Goal: Communication & Community: Participate in discussion

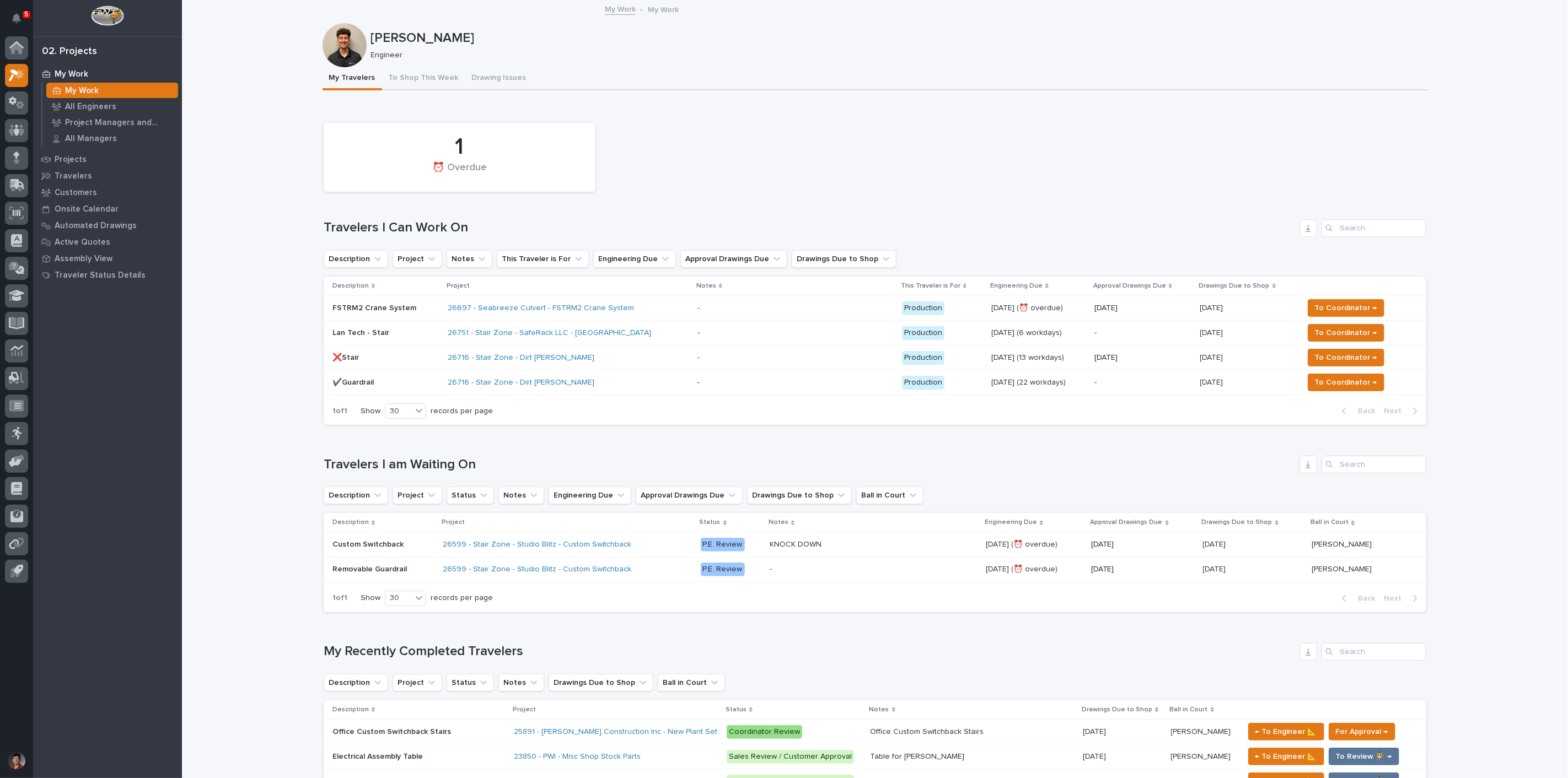
click at [784, 299] on div "- -" at bounding box center [795, 308] width 196 height 18
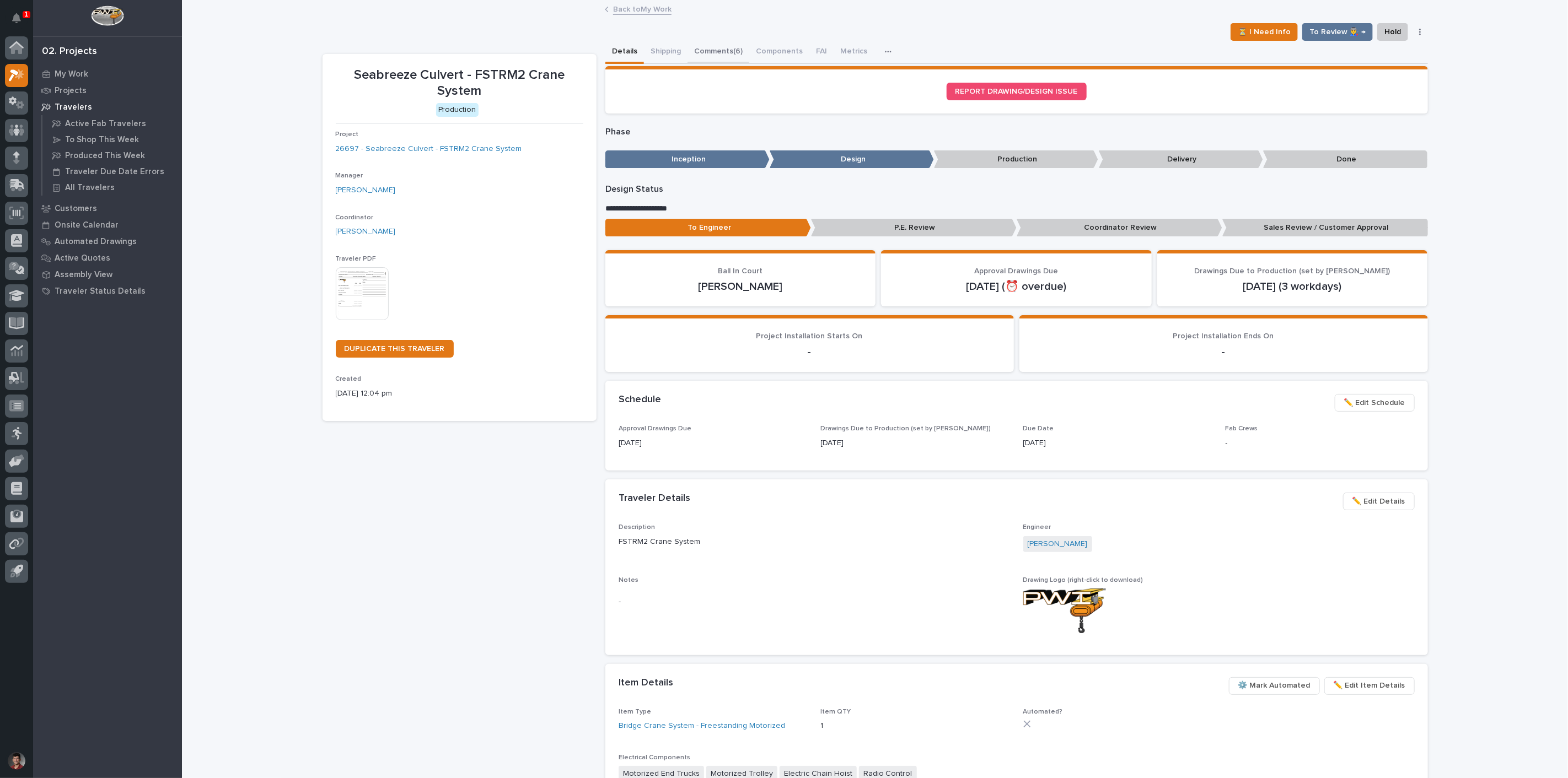
click at [724, 51] on button "Comments (6)" at bounding box center [718, 52] width 61 height 23
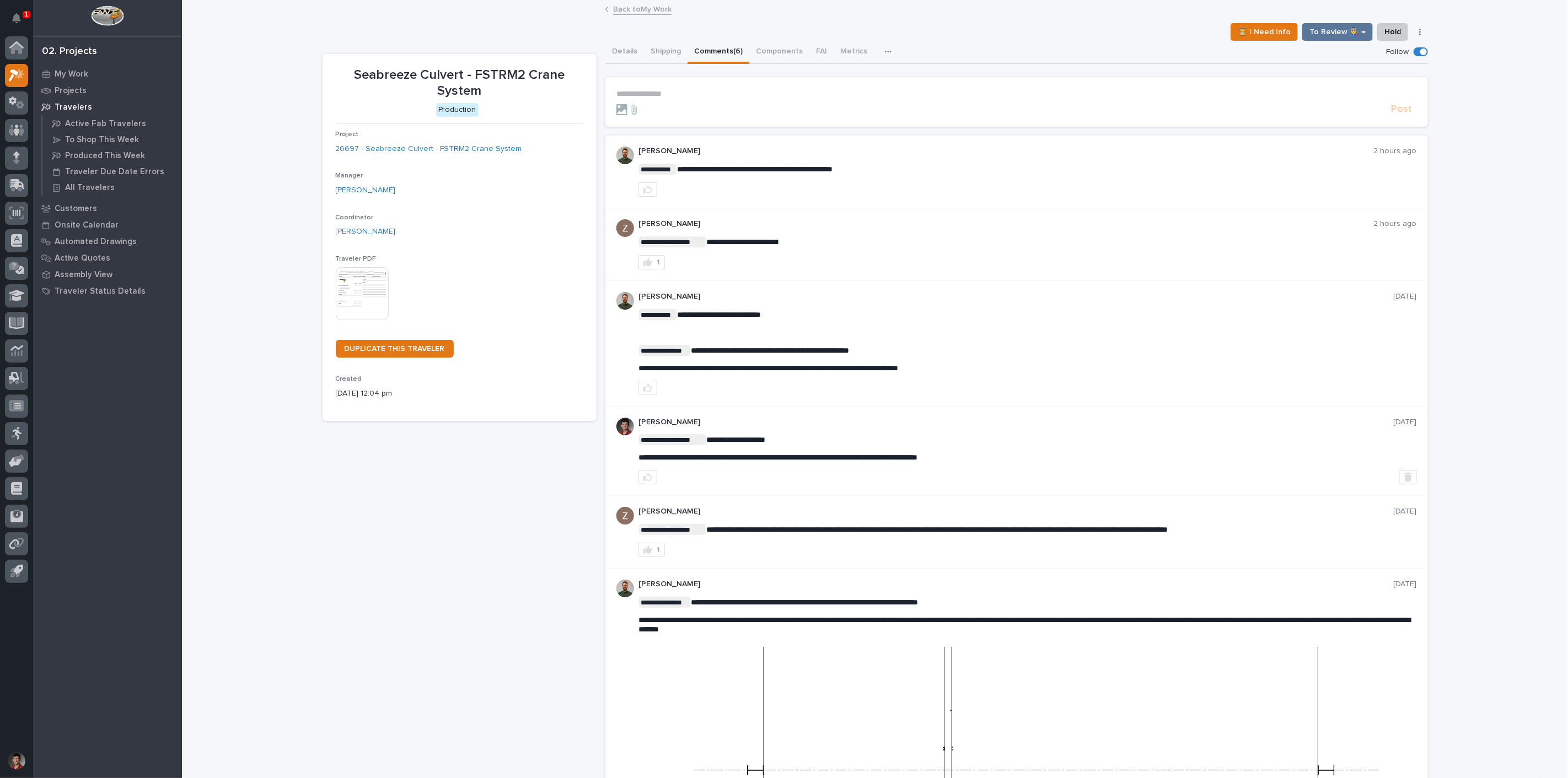
click at [697, 90] on p "**********" at bounding box center [1017, 94] width 801 height 9
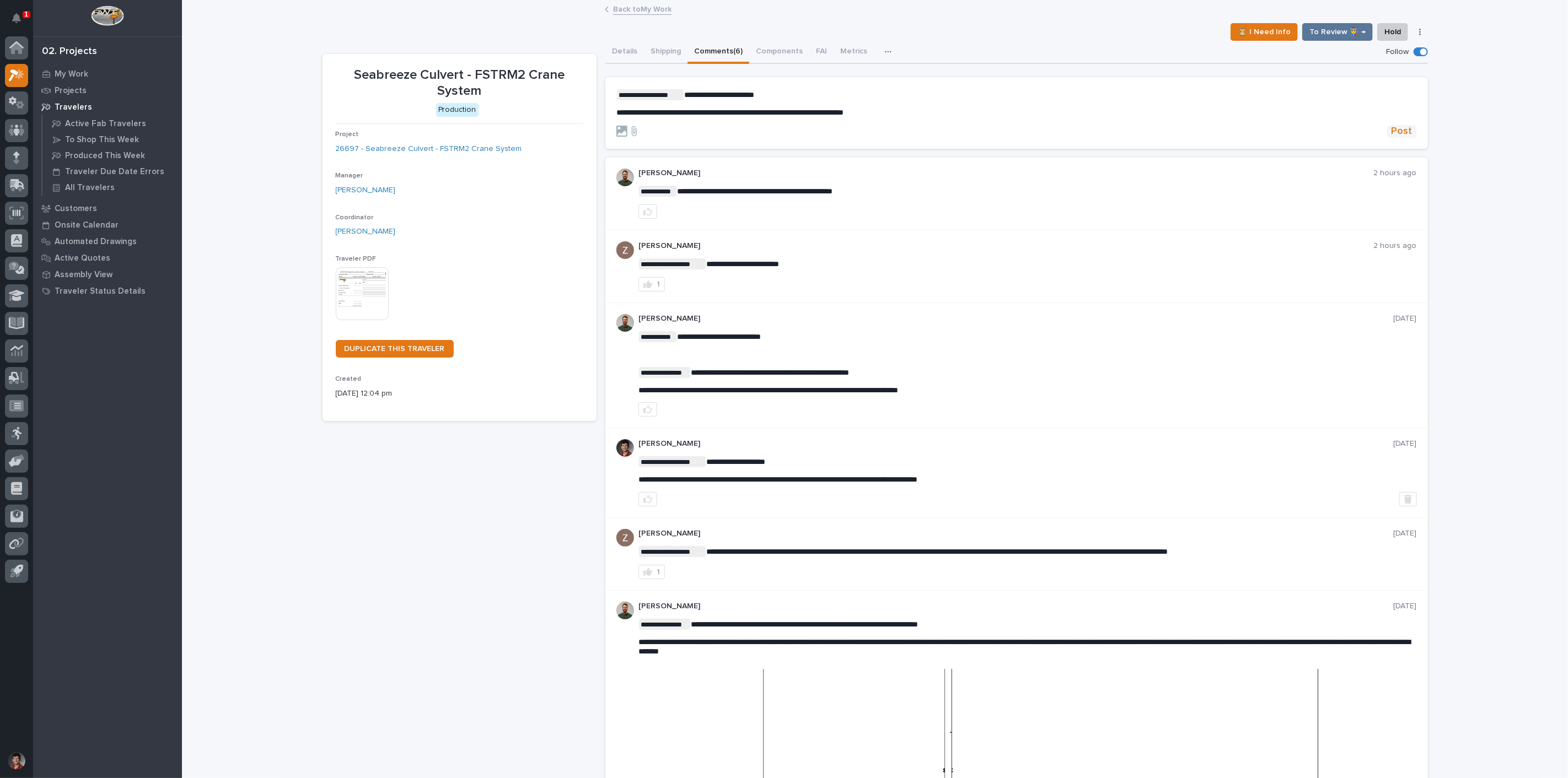
click at [1396, 134] on span "Post" at bounding box center [1402, 131] width 21 height 13
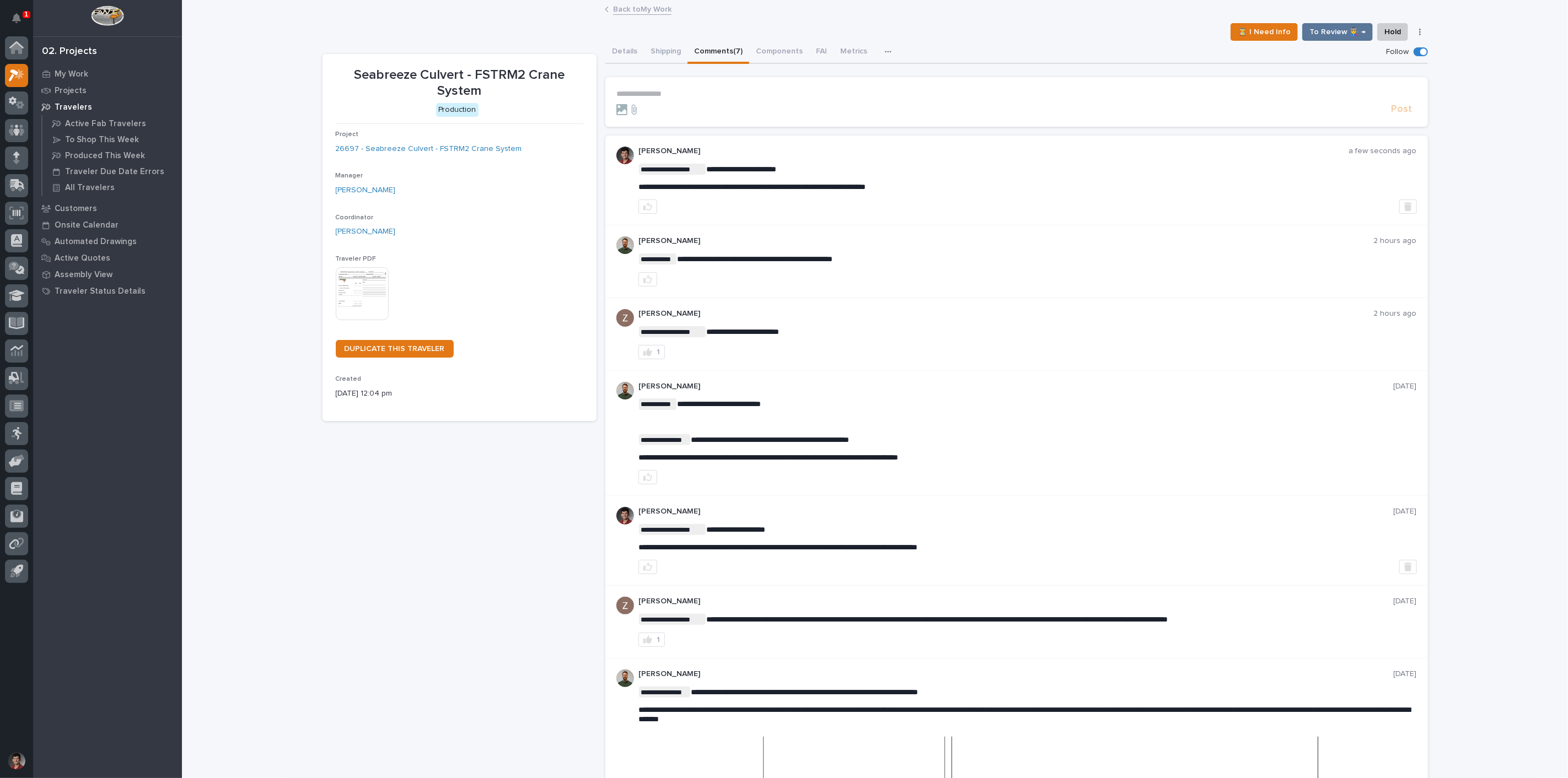
click at [613, 6] on link "Back to My Work" at bounding box center [642, 9] width 59 height 13
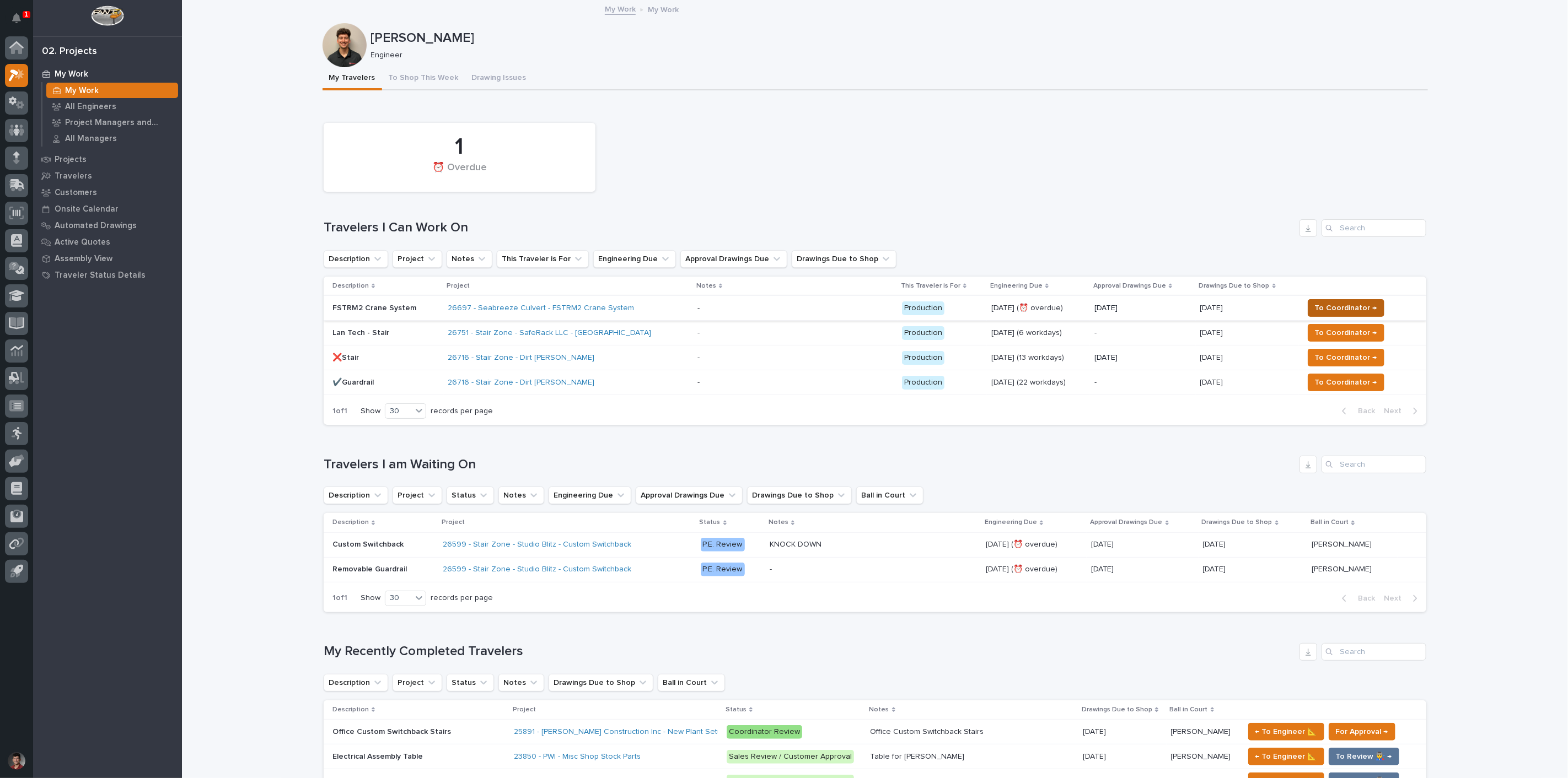
click at [1344, 299] on button "To Coordinator →" at bounding box center [1346, 308] width 77 height 17
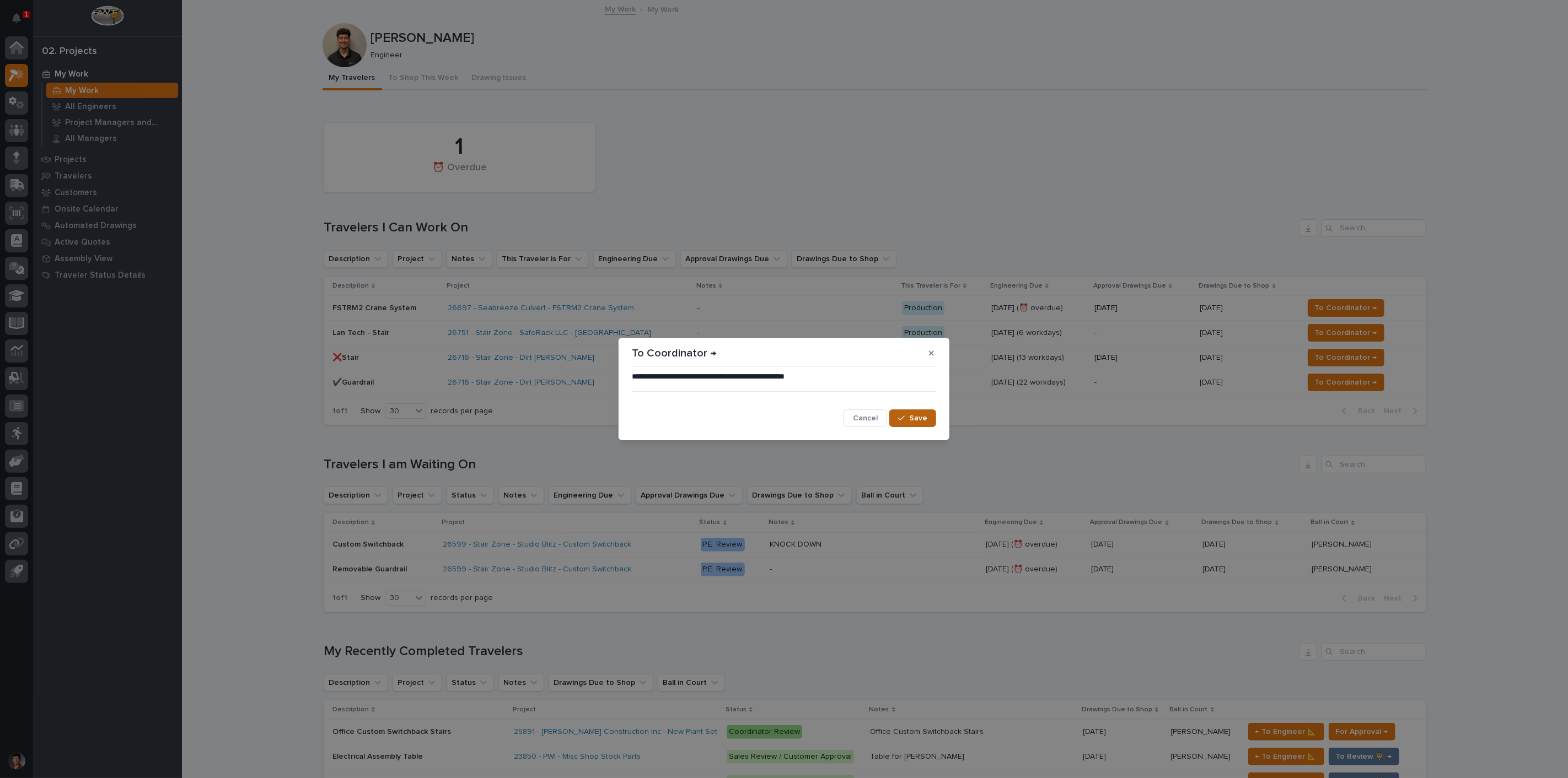
click at [930, 415] on button "Save" at bounding box center [913, 418] width 47 height 17
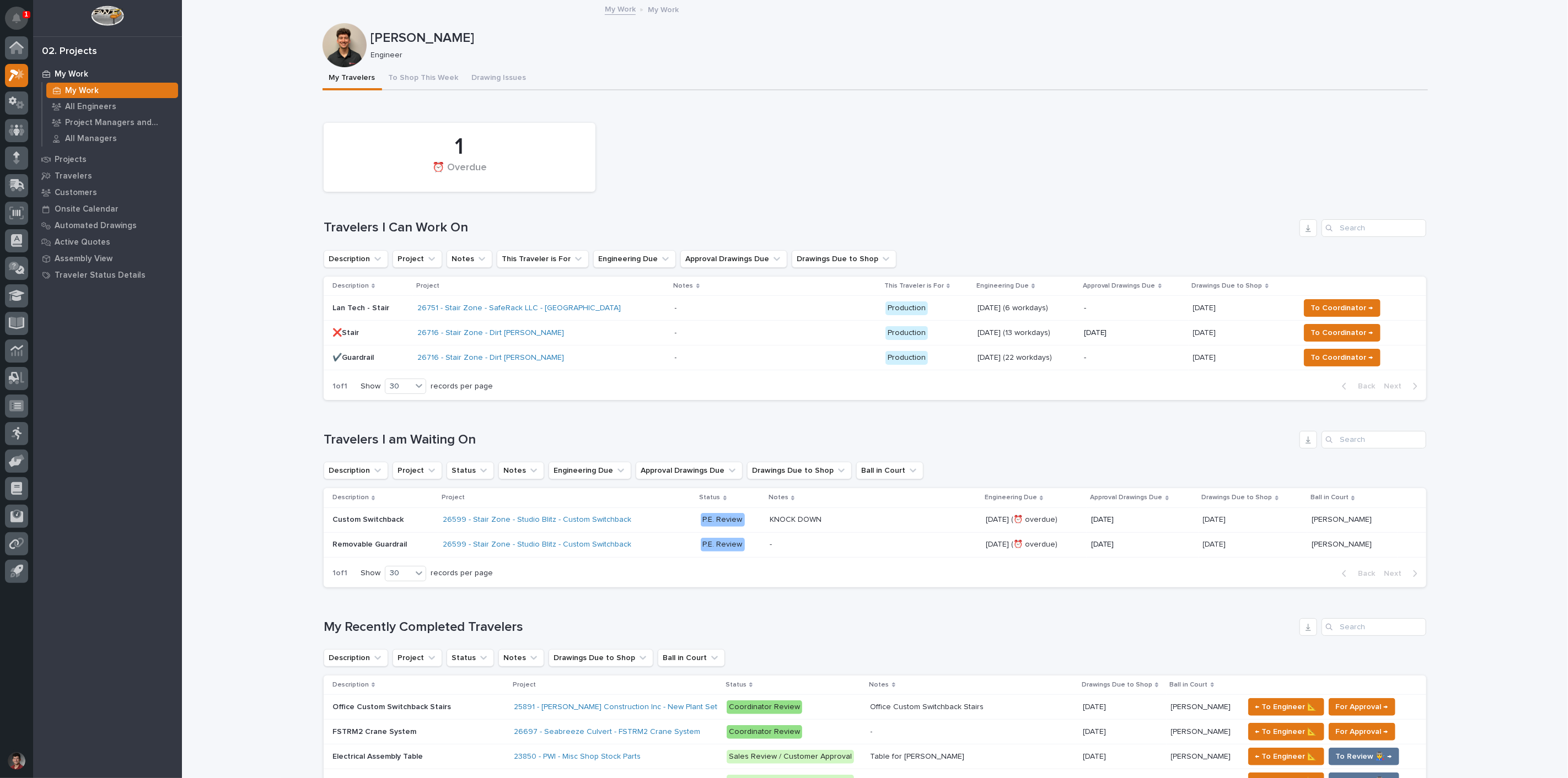
click at [24, 20] on button "Notifications" at bounding box center [17, 18] width 23 height 23
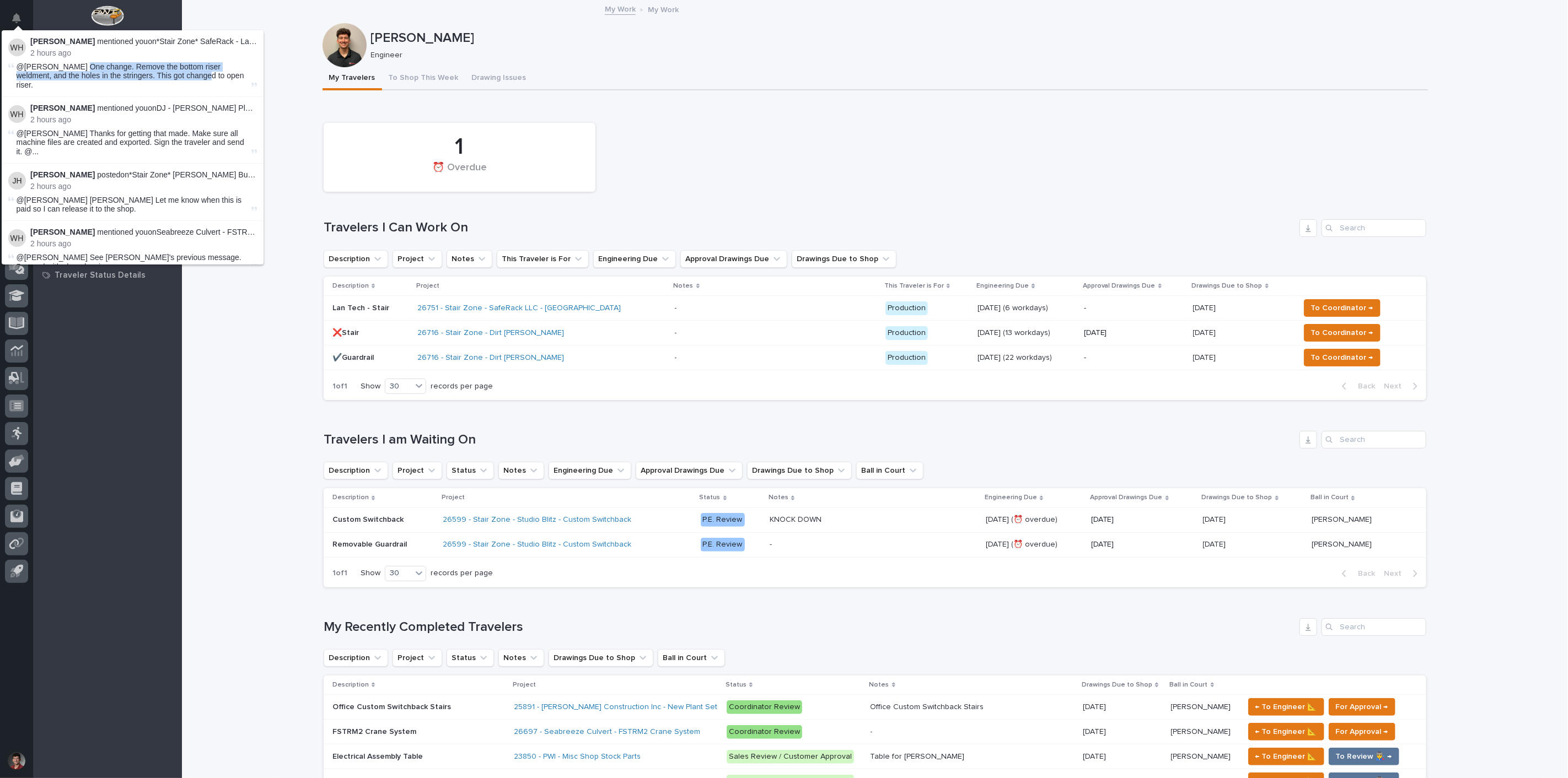
drag, startPoint x: 66, startPoint y: 64, endPoint x: 185, endPoint y: 72, distance: 119.3
click at [185, 72] on span "@Nate Rulli One change. Remove the bottom riser weldment, and the holes in the …" at bounding box center [130, 76] width 228 height 27
click at [653, 87] on div "My Travelers To Shop This Week Drawing Issues" at bounding box center [875, 79] width 1106 height 23
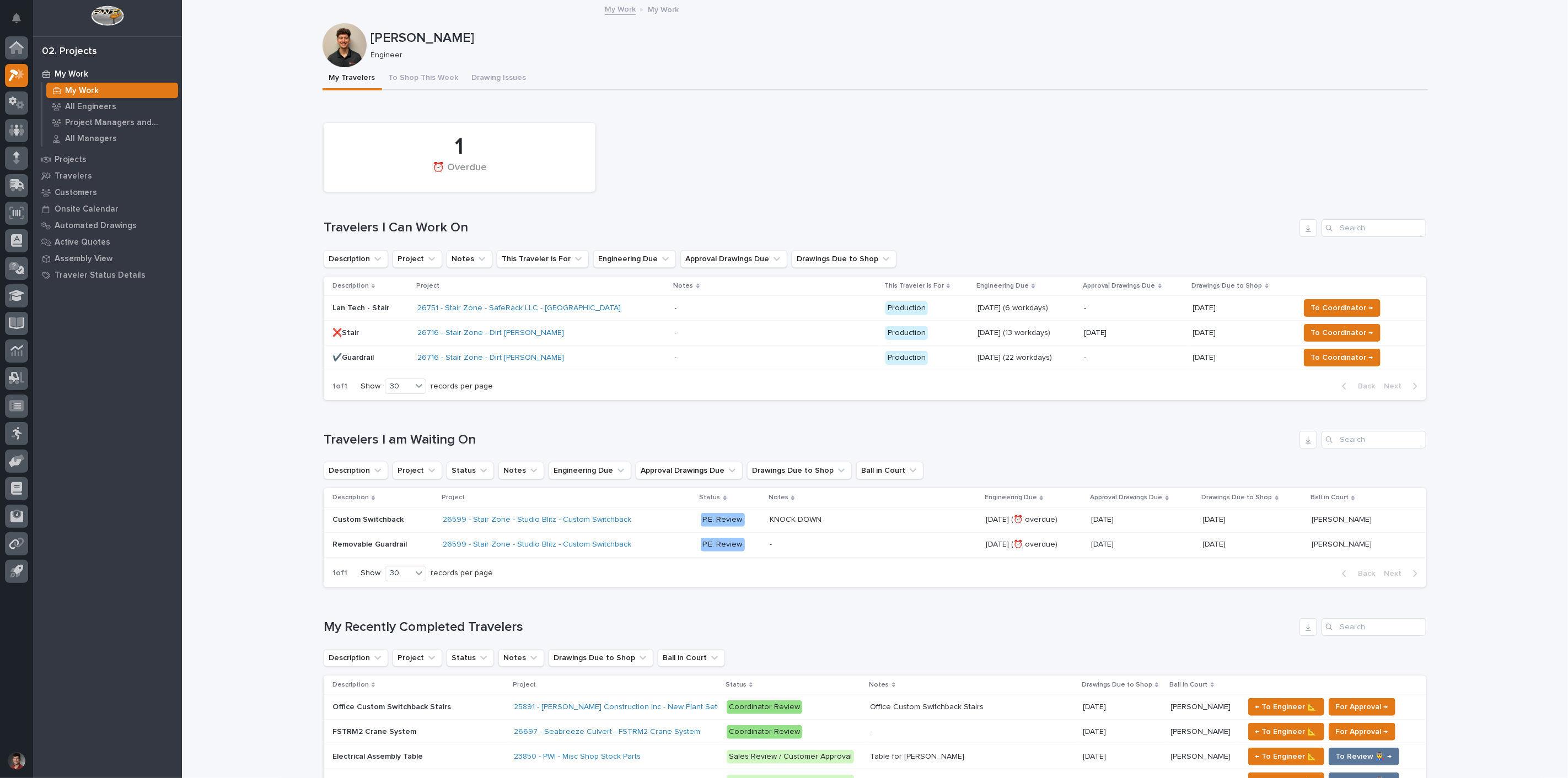
click at [659, 128] on div "1 ⏰ Overdue" at bounding box center [874, 157] width 1113 height 80
click at [631, 171] on div "1 ⏰ Overdue" at bounding box center [874, 157] width 1113 height 80
click at [602, 313] on div "26751 - Stair Zone - SafeRack LLC - Lantech" at bounding box center [542, 308] width 249 height 18
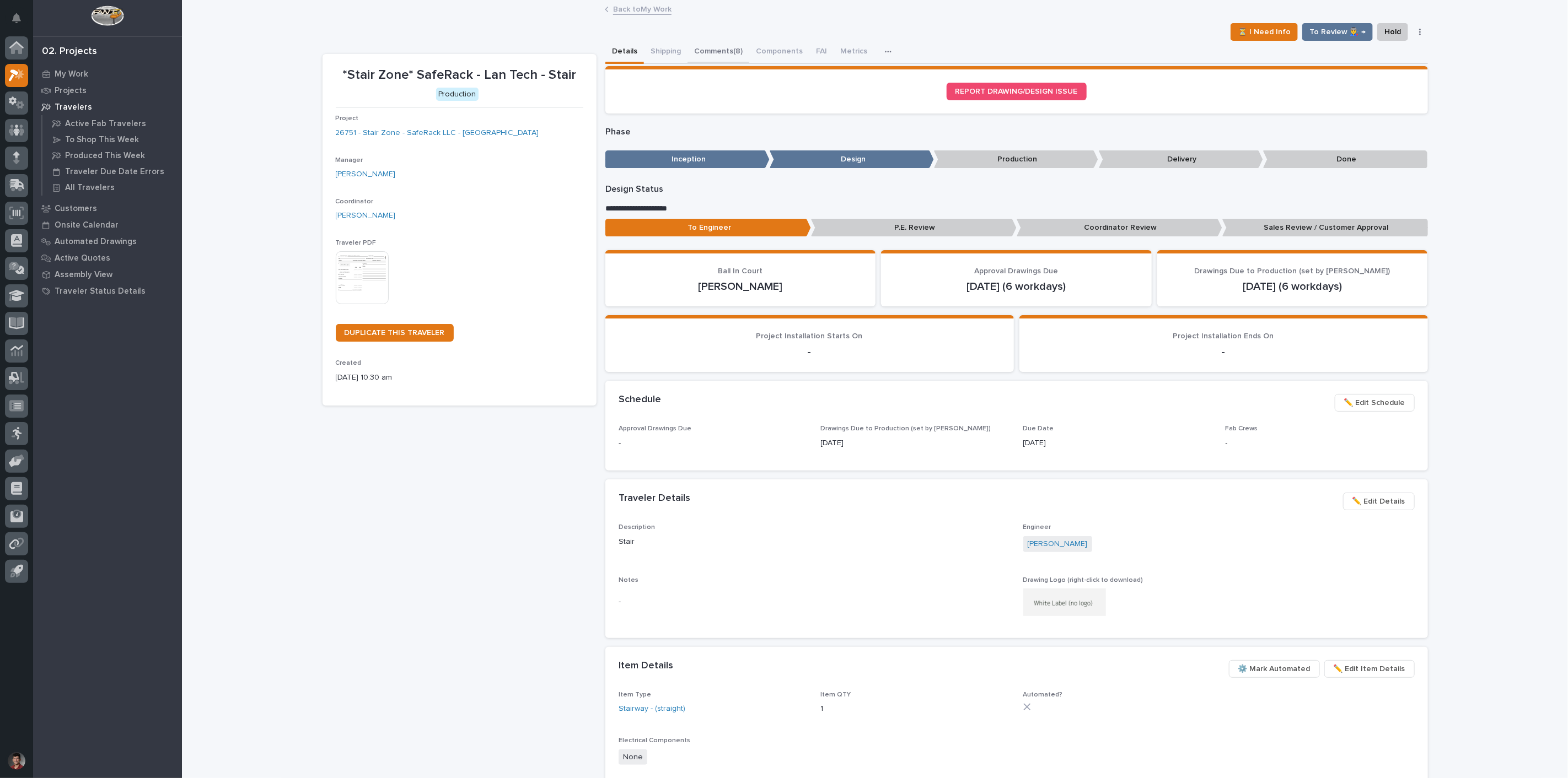
click at [721, 47] on button "Comments (8)" at bounding box center [718, 52] width 61 height 23
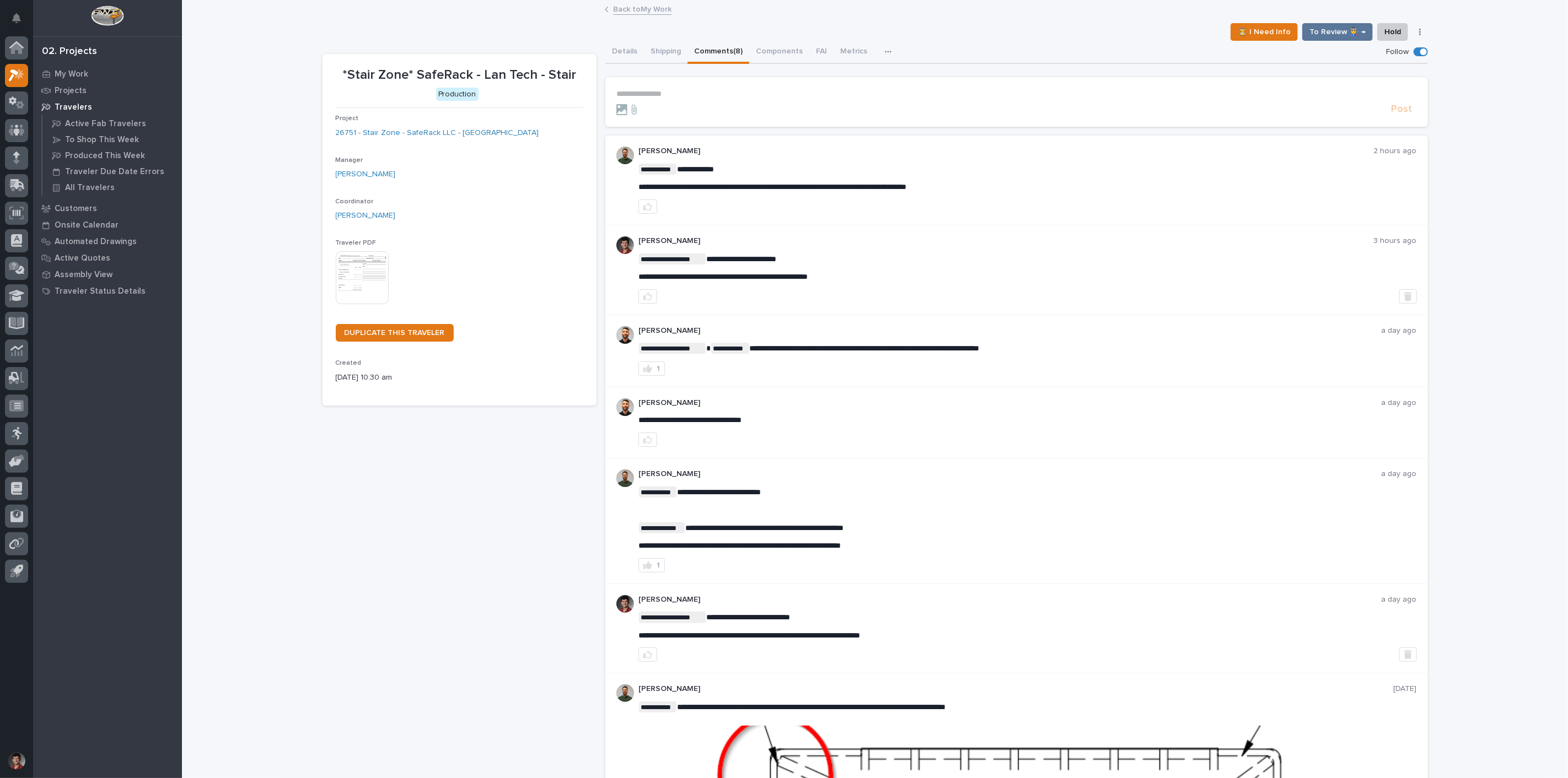
click at [684, 83] on section "**********" at bounding box center [1017, 102] width 822 height 50
click at [668, 92] on p "**********" at bounding box center [1017, 94] width 801 height 9
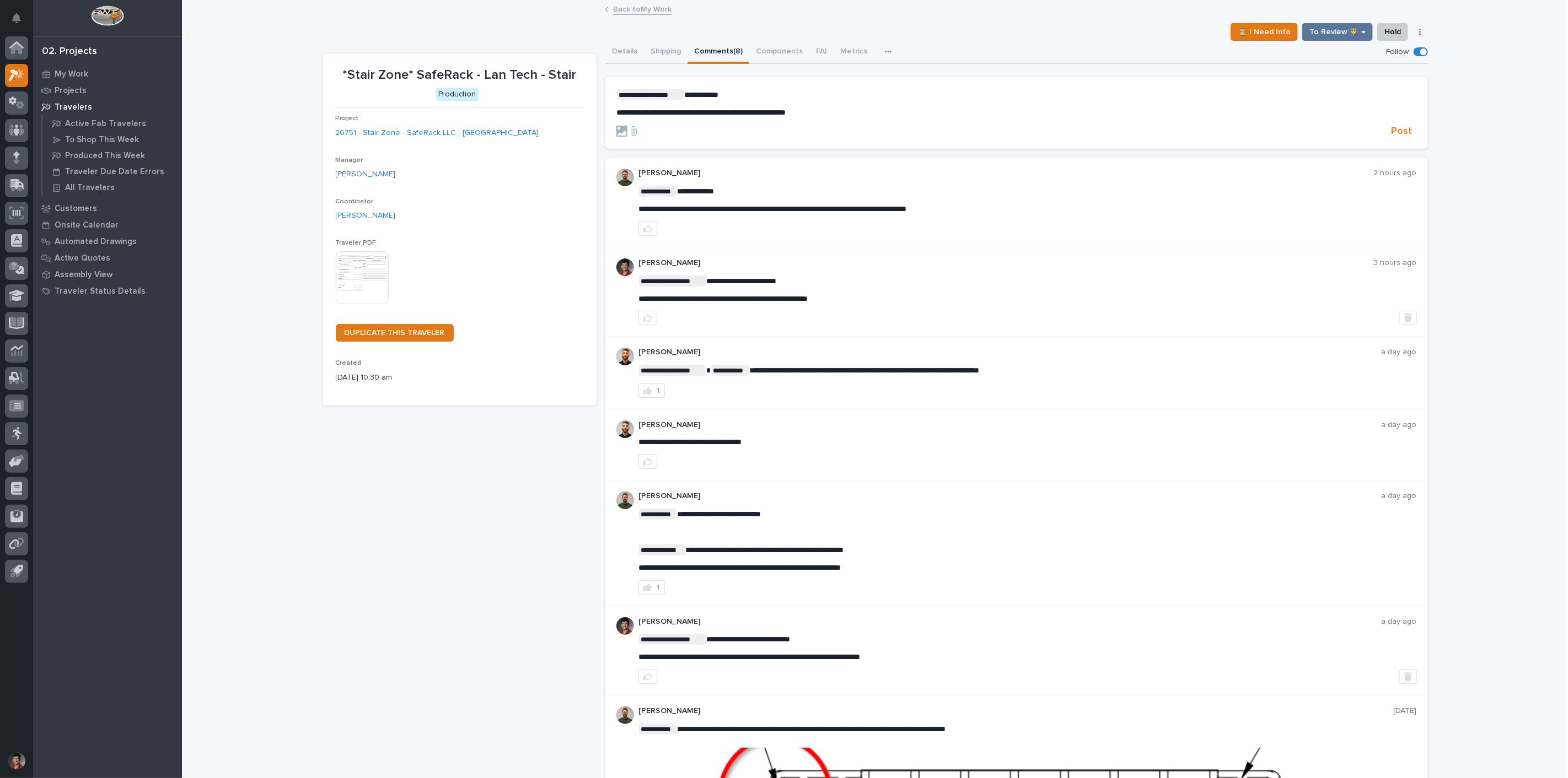
click at [707, 95] on span "**********" at bounding box center [701, 95] width 34 height 8
click at [1400, 128] on span "Post" at bounding box center [1402, 131] width 21 height 13
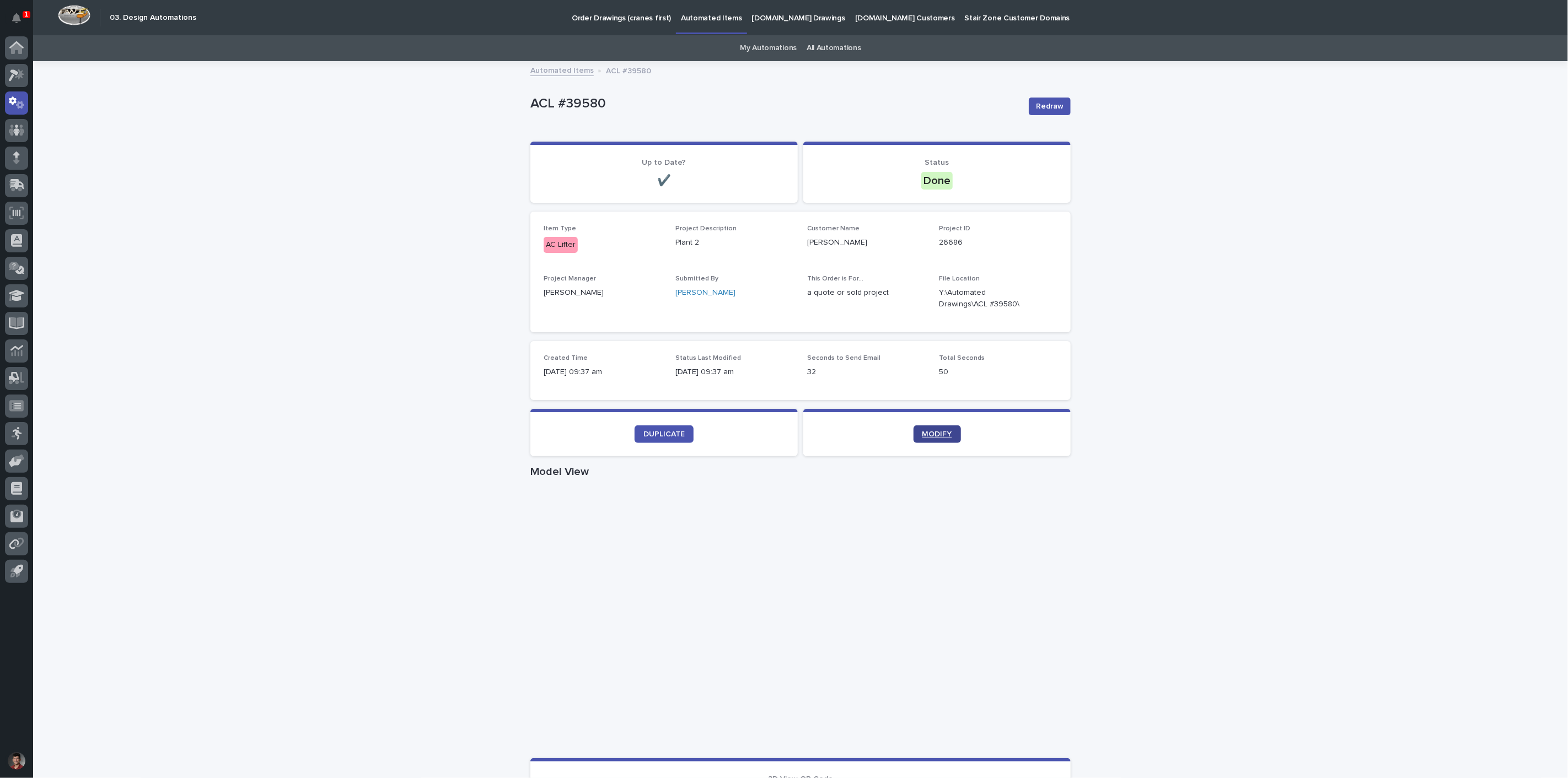
click at [922, 438] on link "MODIFY" at bounding box center [937, 434] width 48 height 17
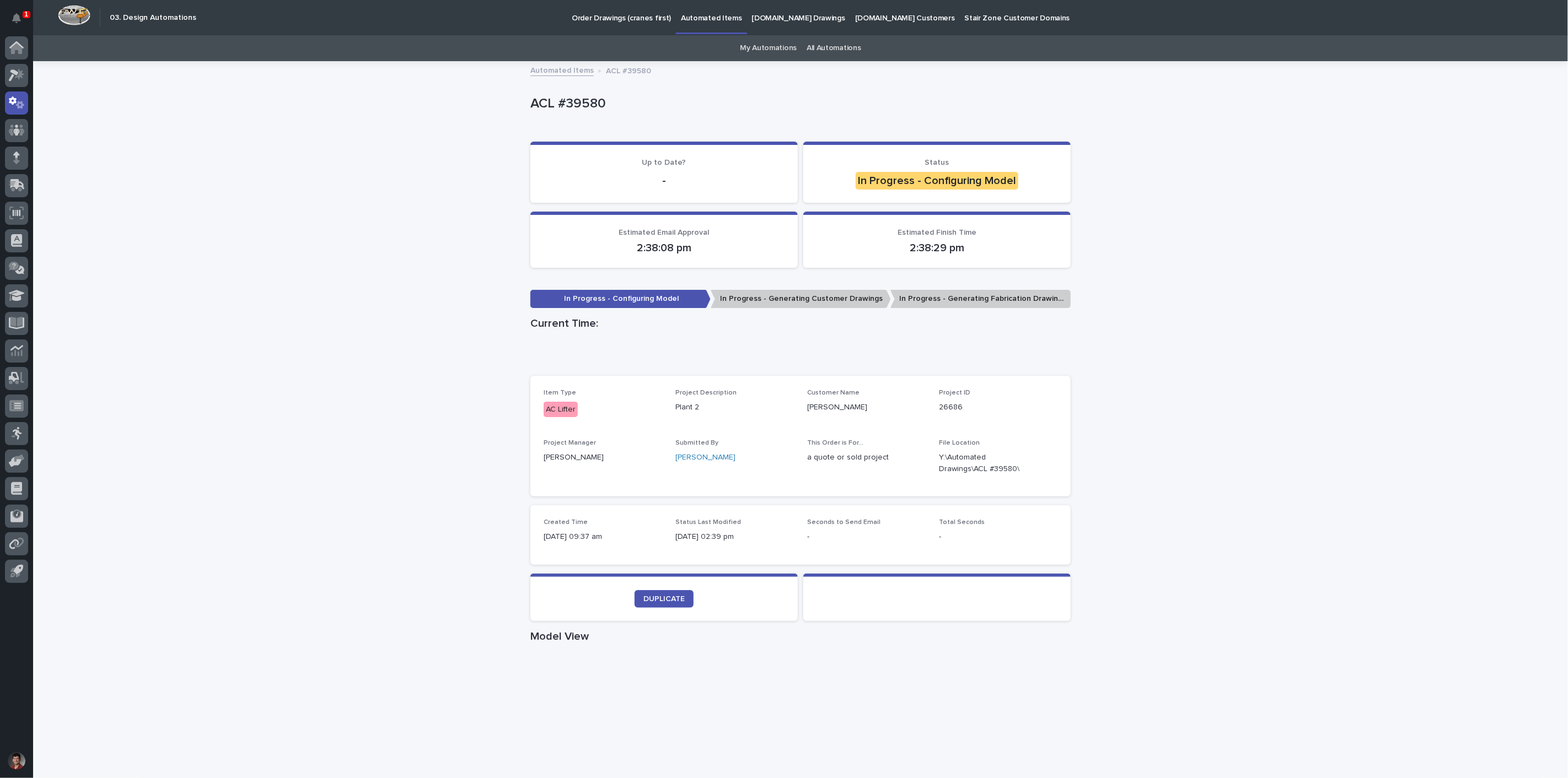
click at [264, 306] on div "Loading... Saving… Loading... Saving… ACL #39580 ACL #39580 Sorry, there was an…" at bounding box center [801, 628] width 1535 height 1133
click at [25, 13] on p "1" at bounding box center [26, 14] width 4 height 8
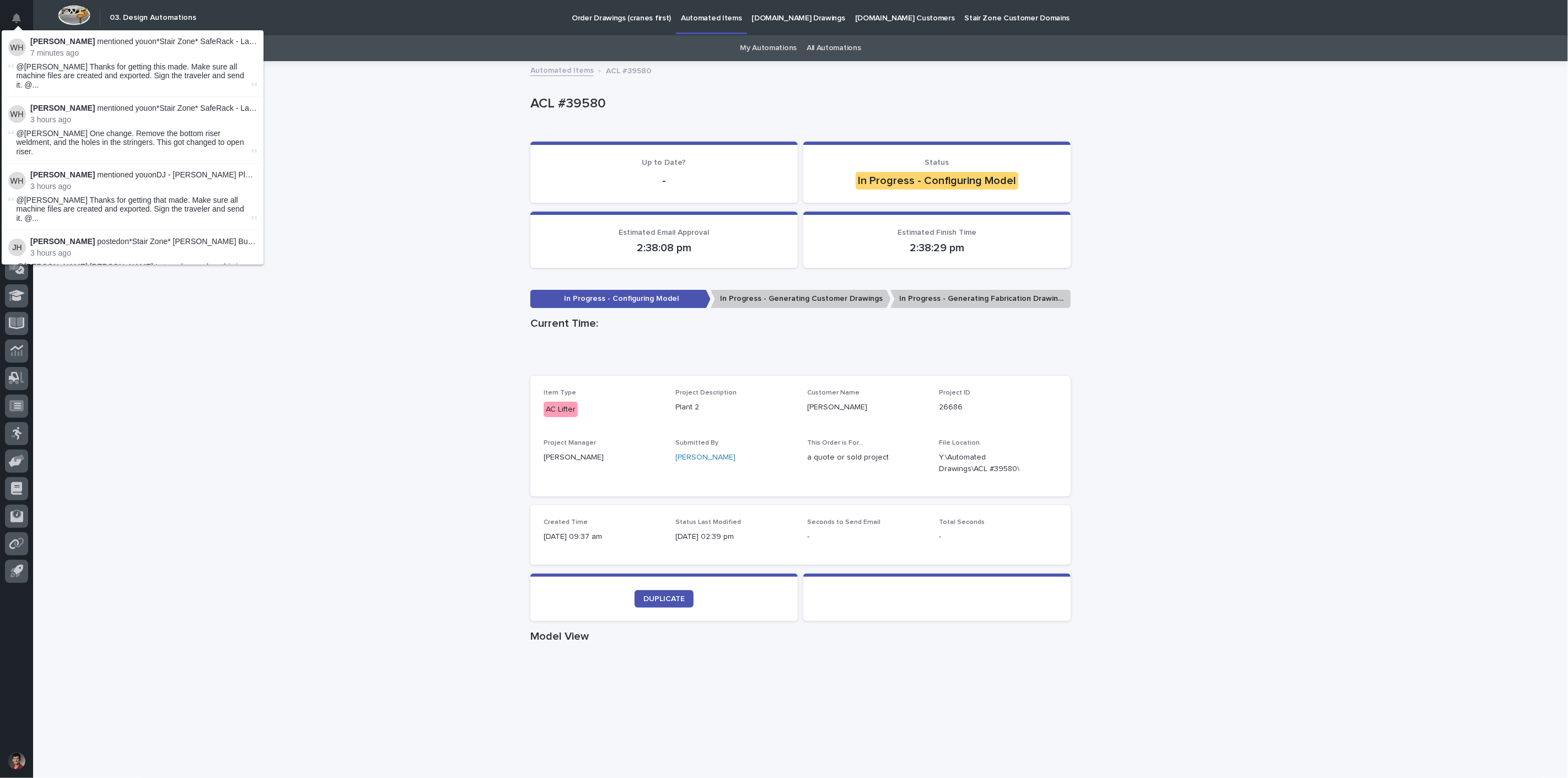
click at [388, 171] on div "Loading... Saving… Loading... Saving… ACL #39580 ACL #39580 Sorry, there was an…" at bounding box center [801, 628] width 1535 height 1133
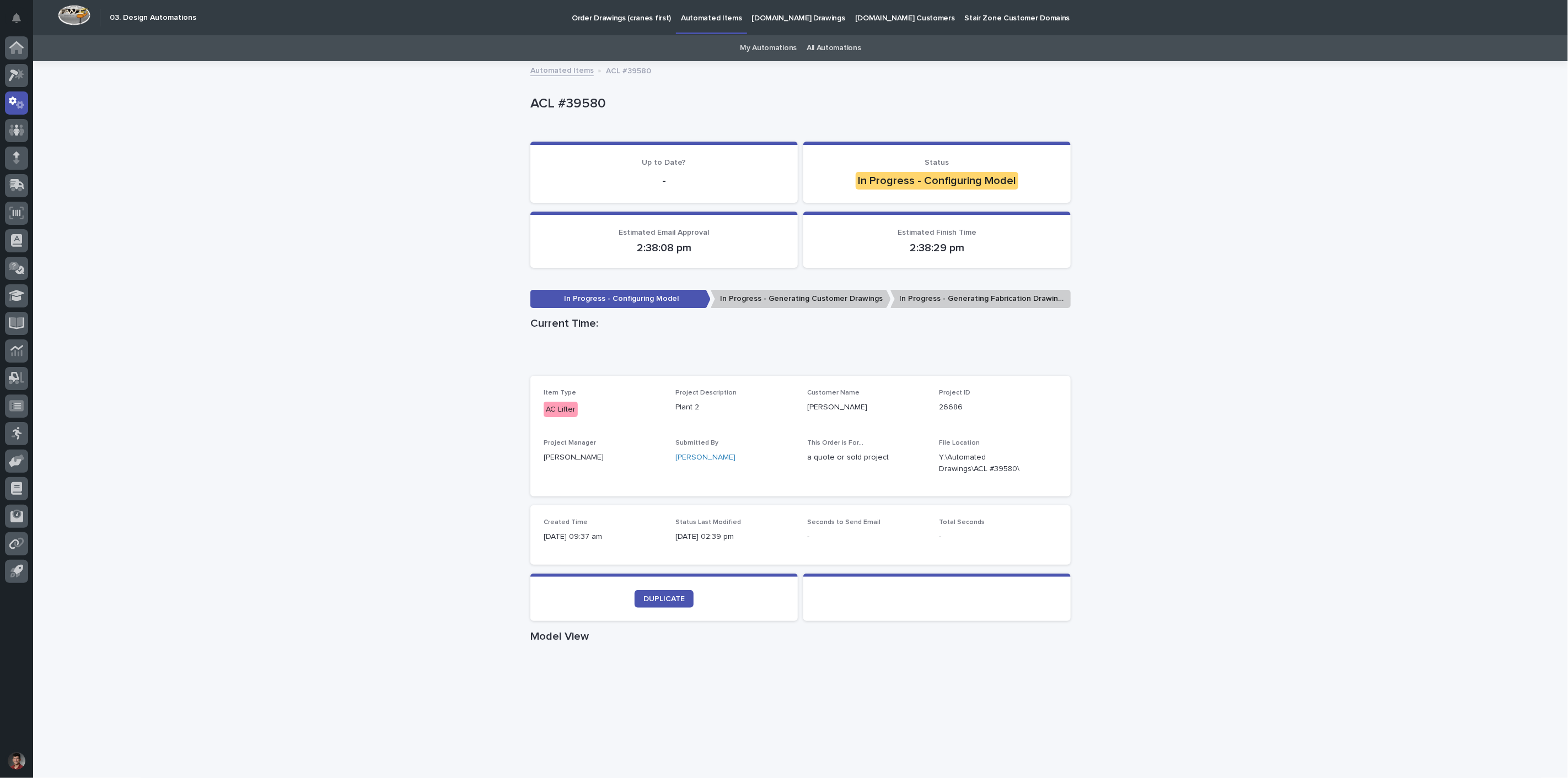
click at [1261, 268] on div "Loading... Saving… Loading... Saving… ACL #39580 ACL #39580 Sorry, there was an…" at bounding box center [801, 628] width 1535 height 1133
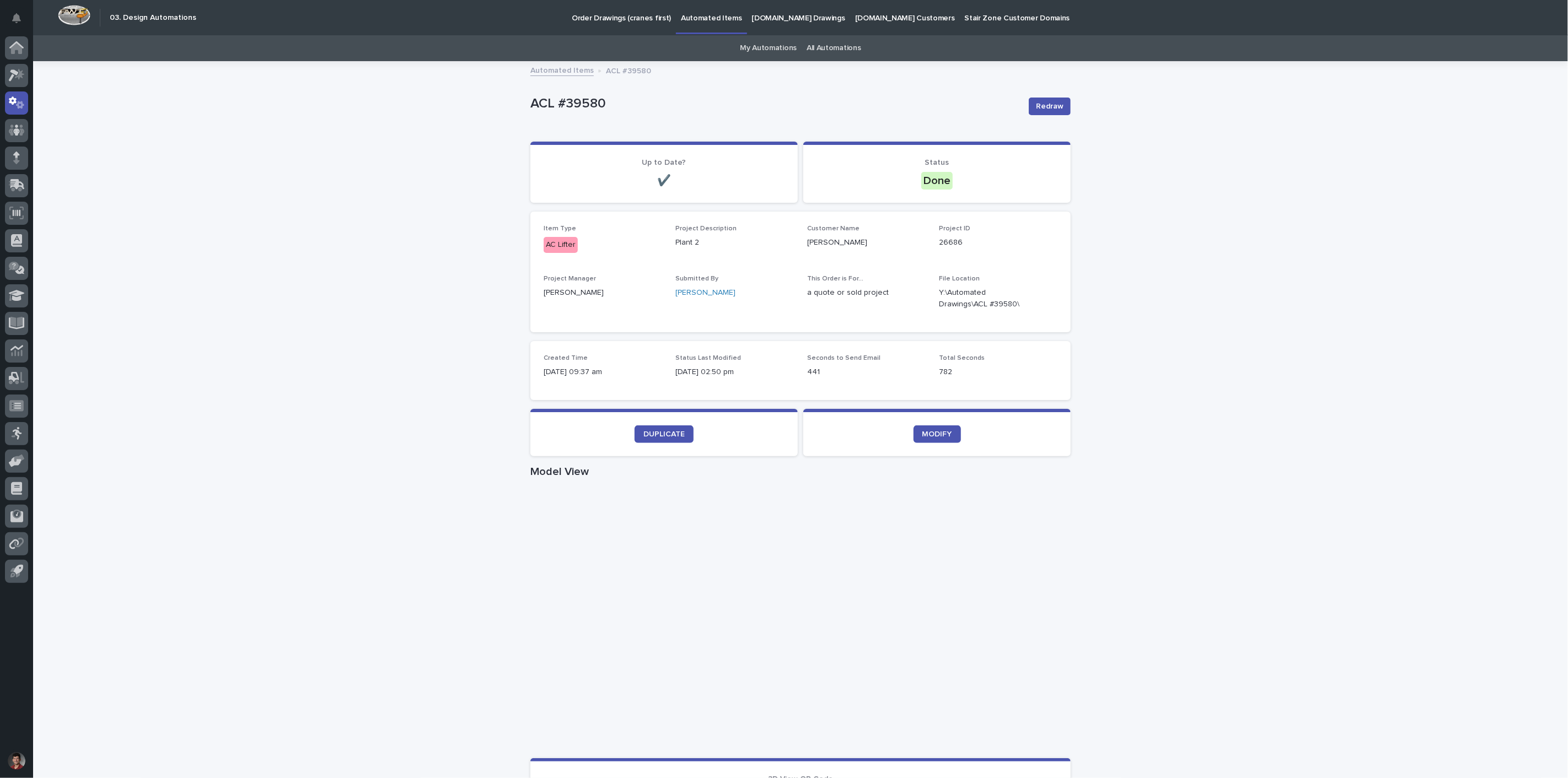
click at [1241, 368] on div "Loading... Saving… Loading... Saving… ACL #39580 Redraw ACL #39580 Redraw Sorry…" at bounding box center [801, 638] width 1535 height 1151
click at [1040, 301] on icon "button" at bounding box center [1044, 298] width 9 height 9
click at [394, 254] on div "Loading... Saving… Loading... Saving… ACL #39580 Redraw ACL #39580 Redraw Sorry…" at bounding box center [801, 638] width 1535 height 1151
click at [1098, 178] on div "Loading... Saving… Loading... Saving… ACL #39580 Redraw ACL #39580 Redraw Sorry…" at bounding box center [801, 638] width 1535 height 1151
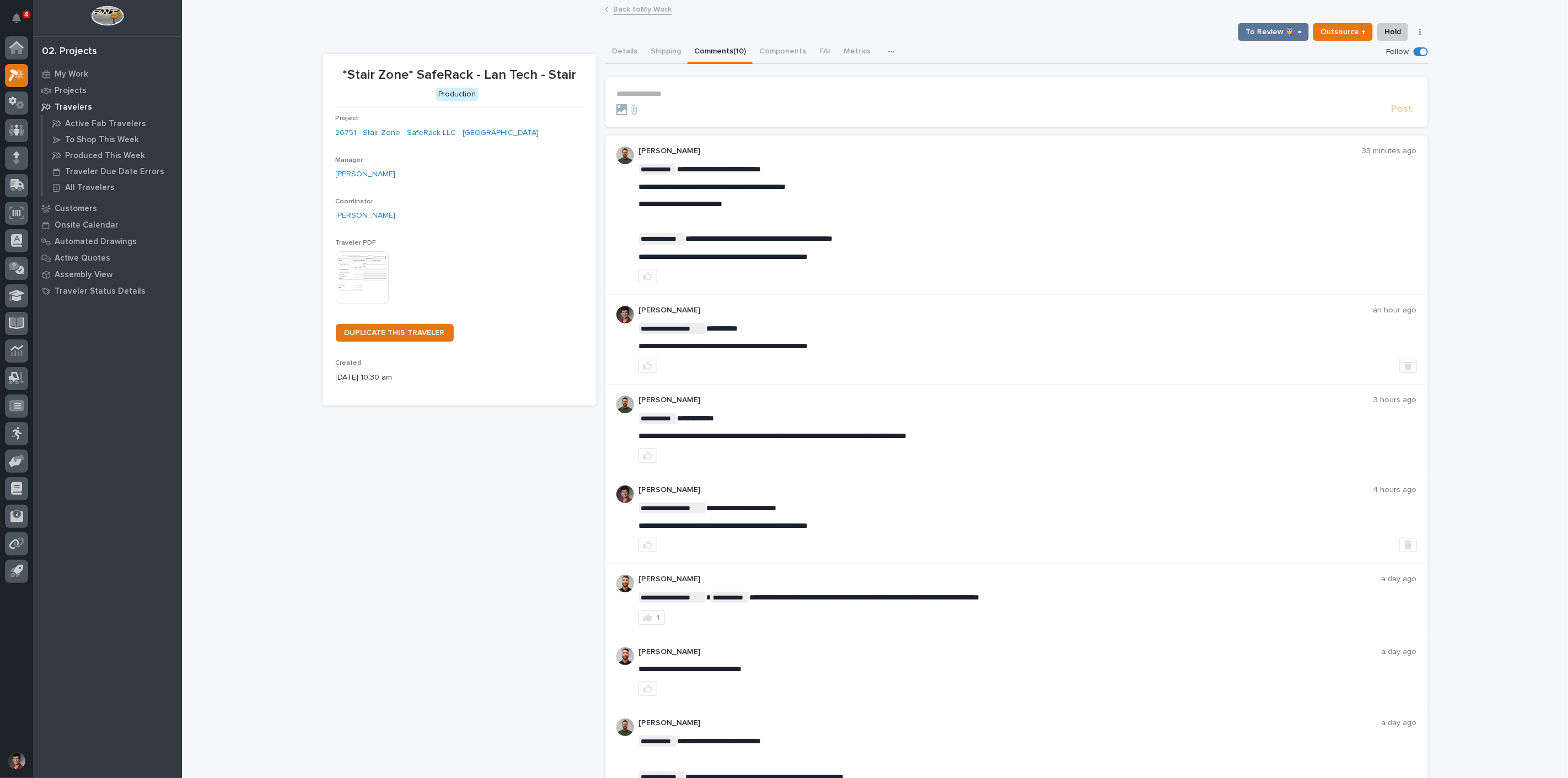
drag, startPoint x: 17, startPoint y: 13, endPoint x: 34, endPoint y: 20, distance: 18.4
click at [17, 13] on icon "Notifications" at bounding box center [17, 18] width 9 height 10
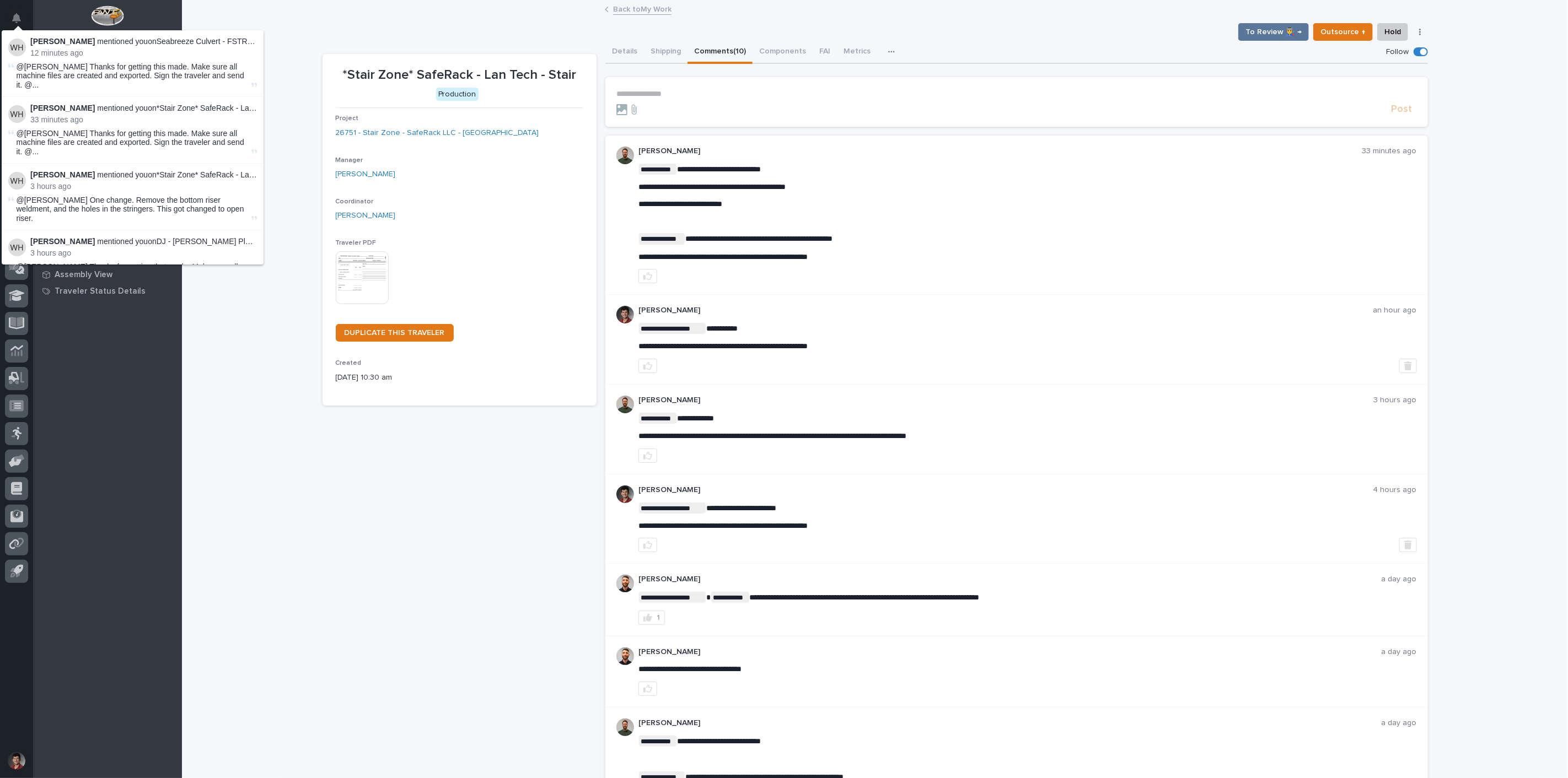
click at [288, 33] on div "**********" at bounding box center [875, 662] width 1386 height 1322
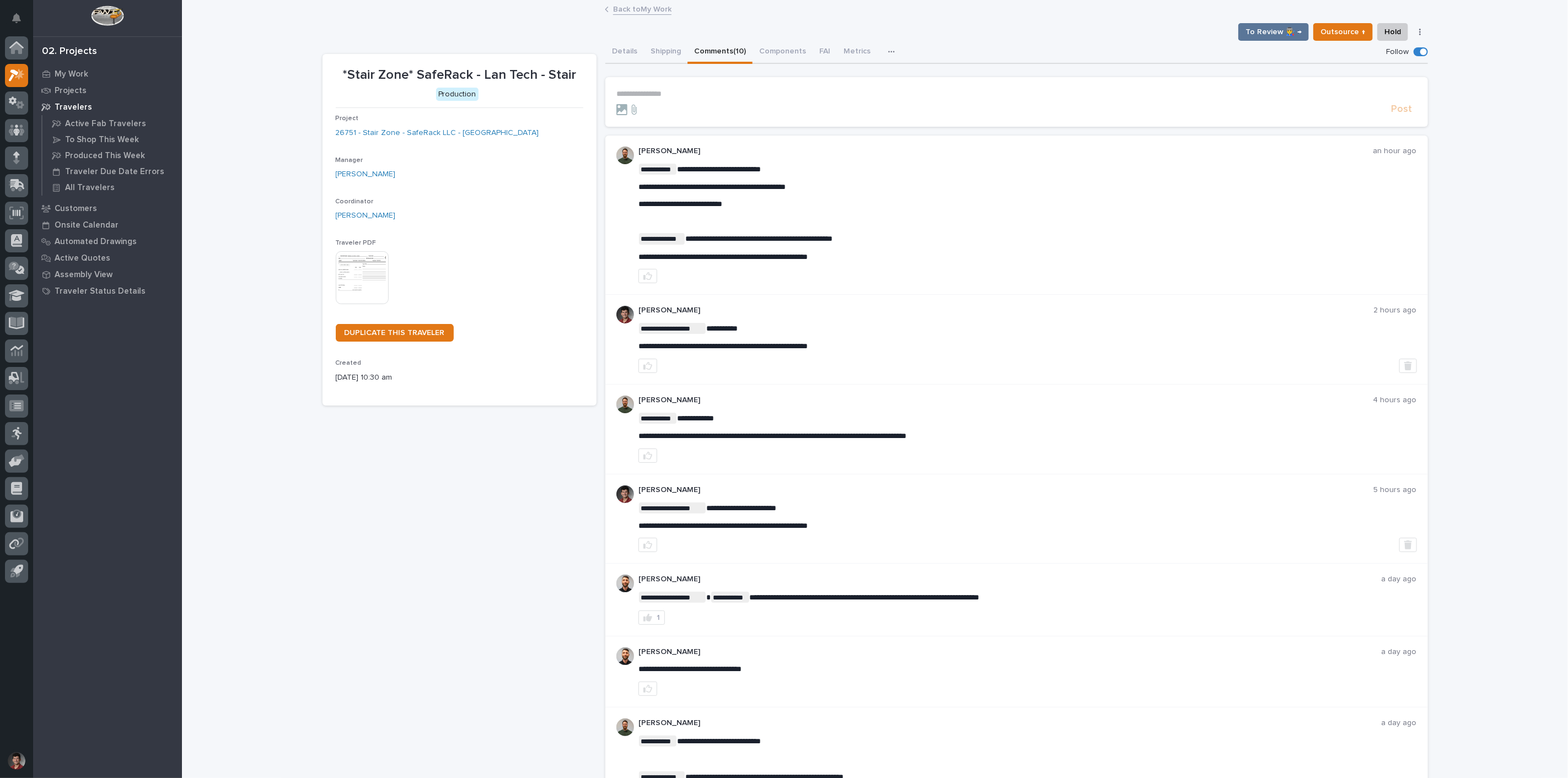
click at [603, 3] on div "Back to My Work" at bounding box center [874, 9] width 551 height 15
click at [613, 7] on link "Back to My Work" at bounding box center [642, 9] width 59 height 13
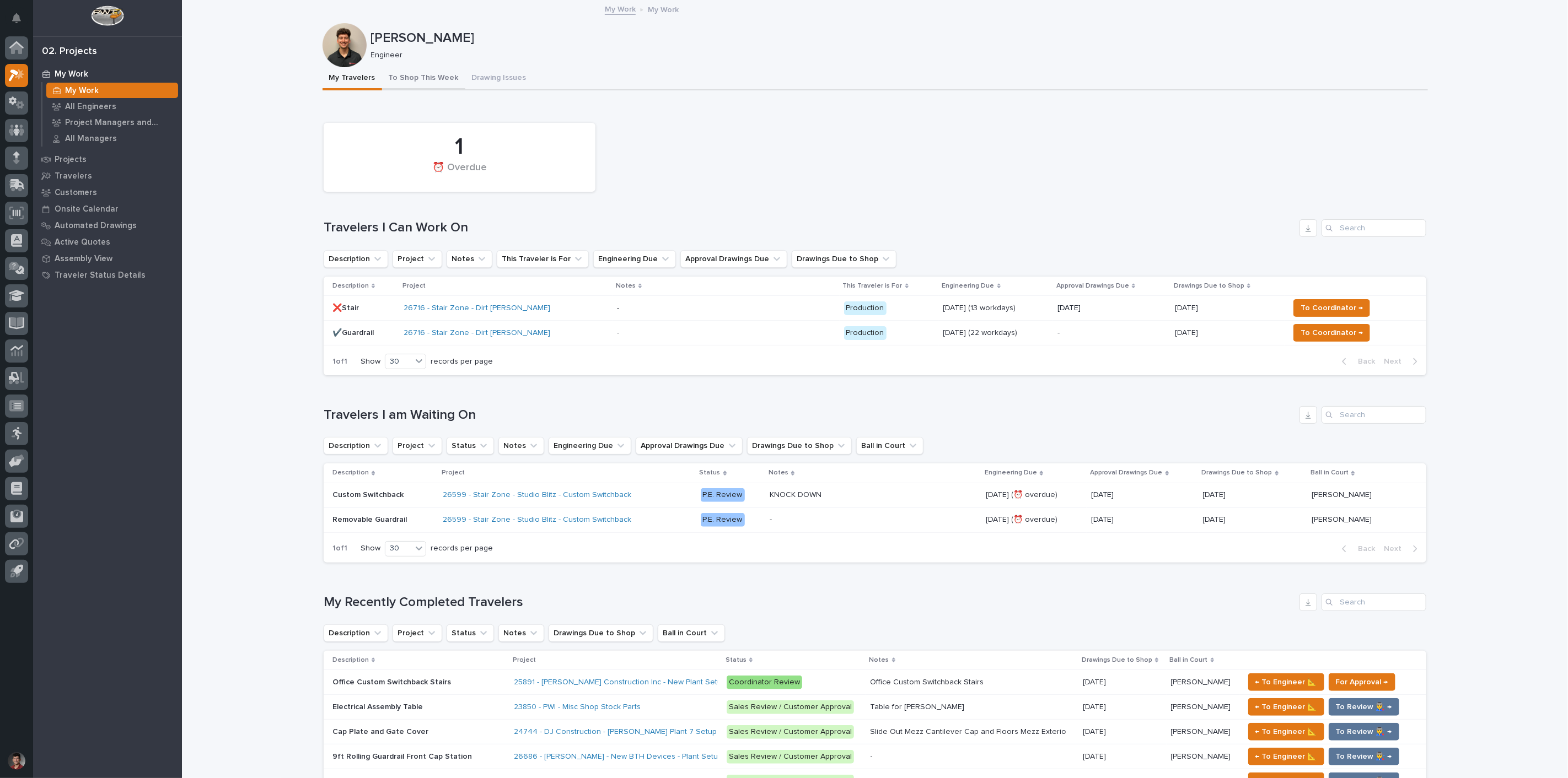
click at [411, 79] on button "To Shop This Week" at bounding box center [423, 79] width 83 height 23
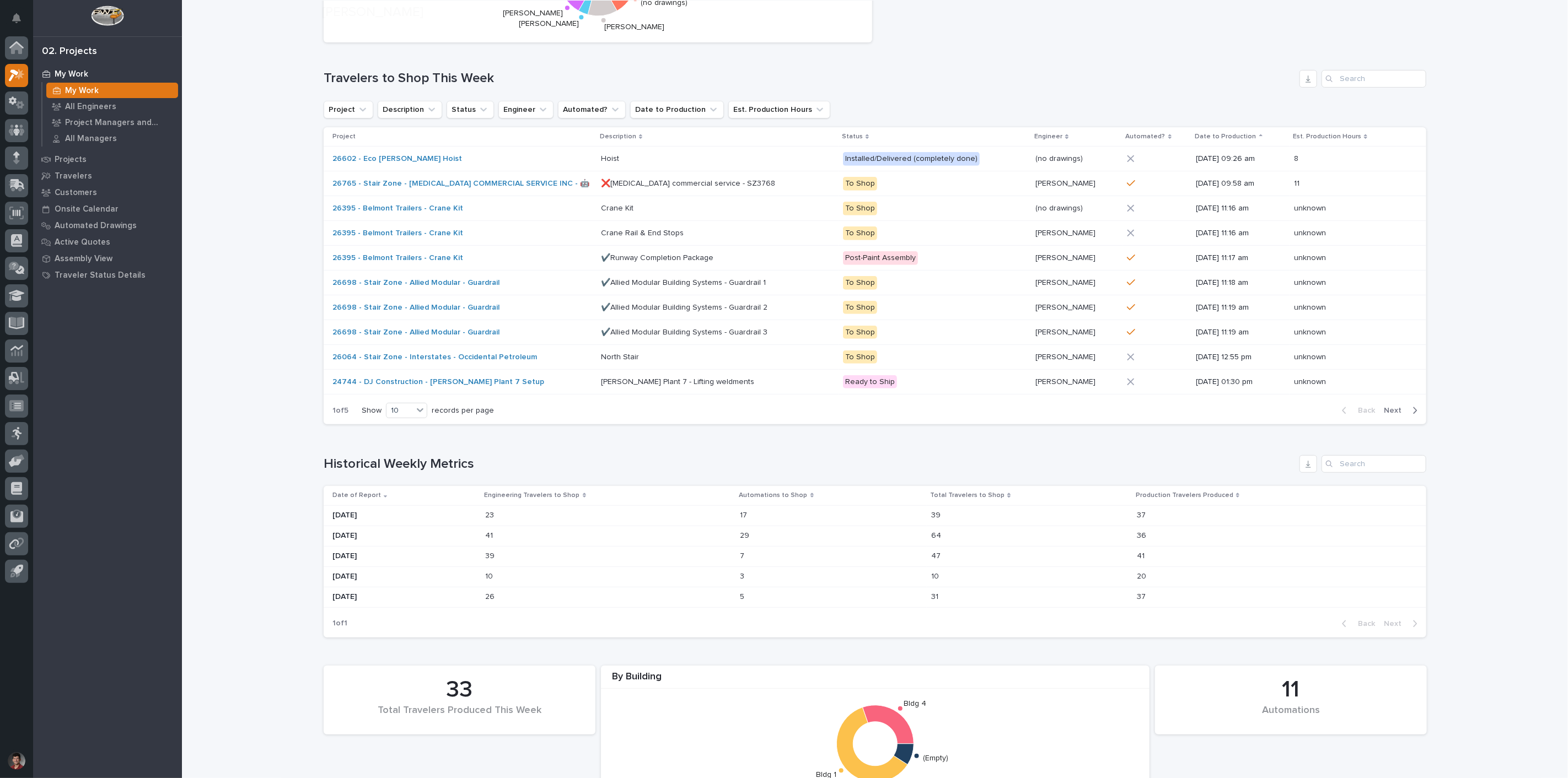
scroll to position [306, 0]
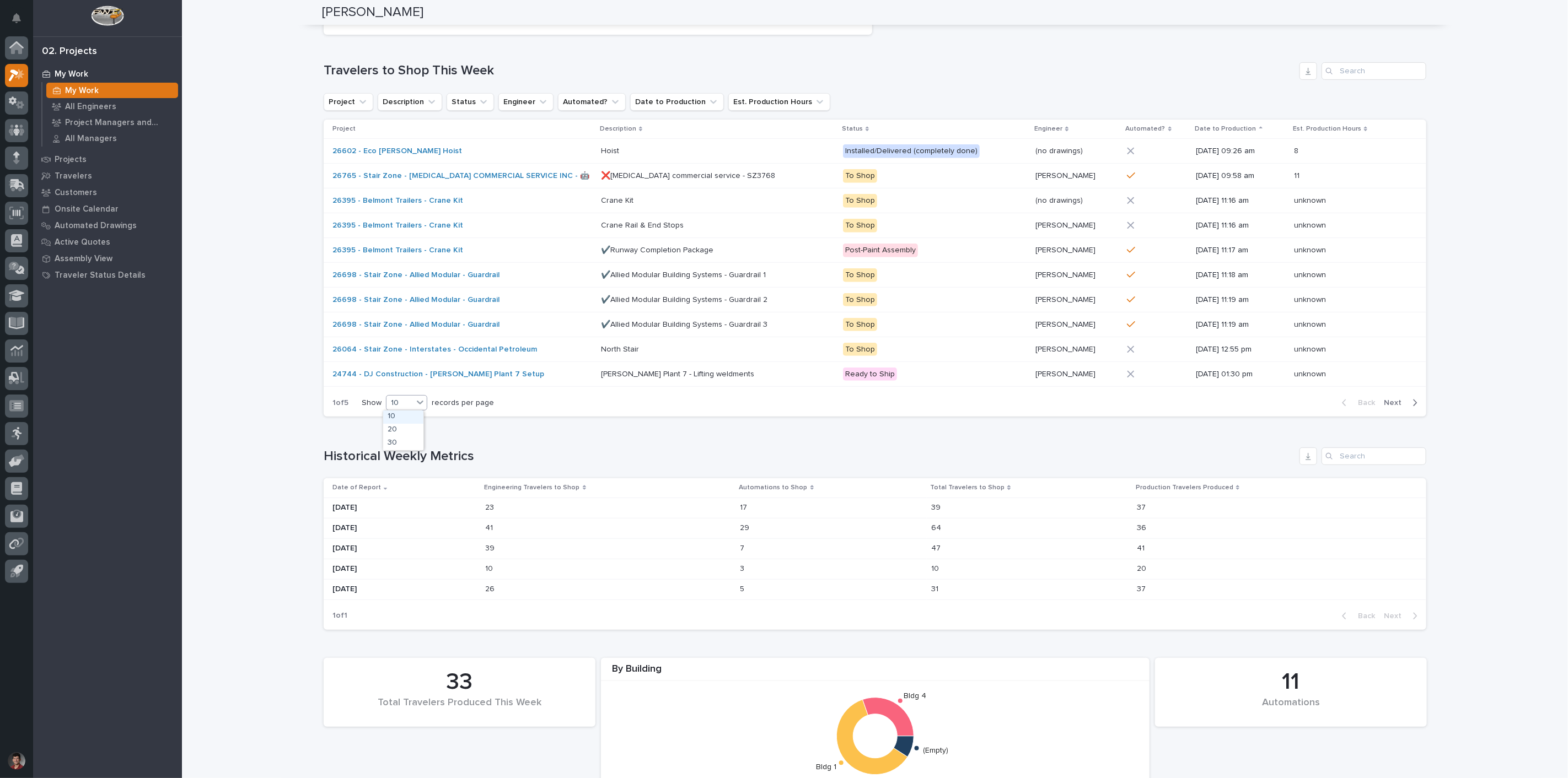
click at [405, 399] on div "10" at bounding box center [400, 403] width 27 height 12
click at [406, 442] on div "30" at bounding box center [403, 444] width 40 height 13
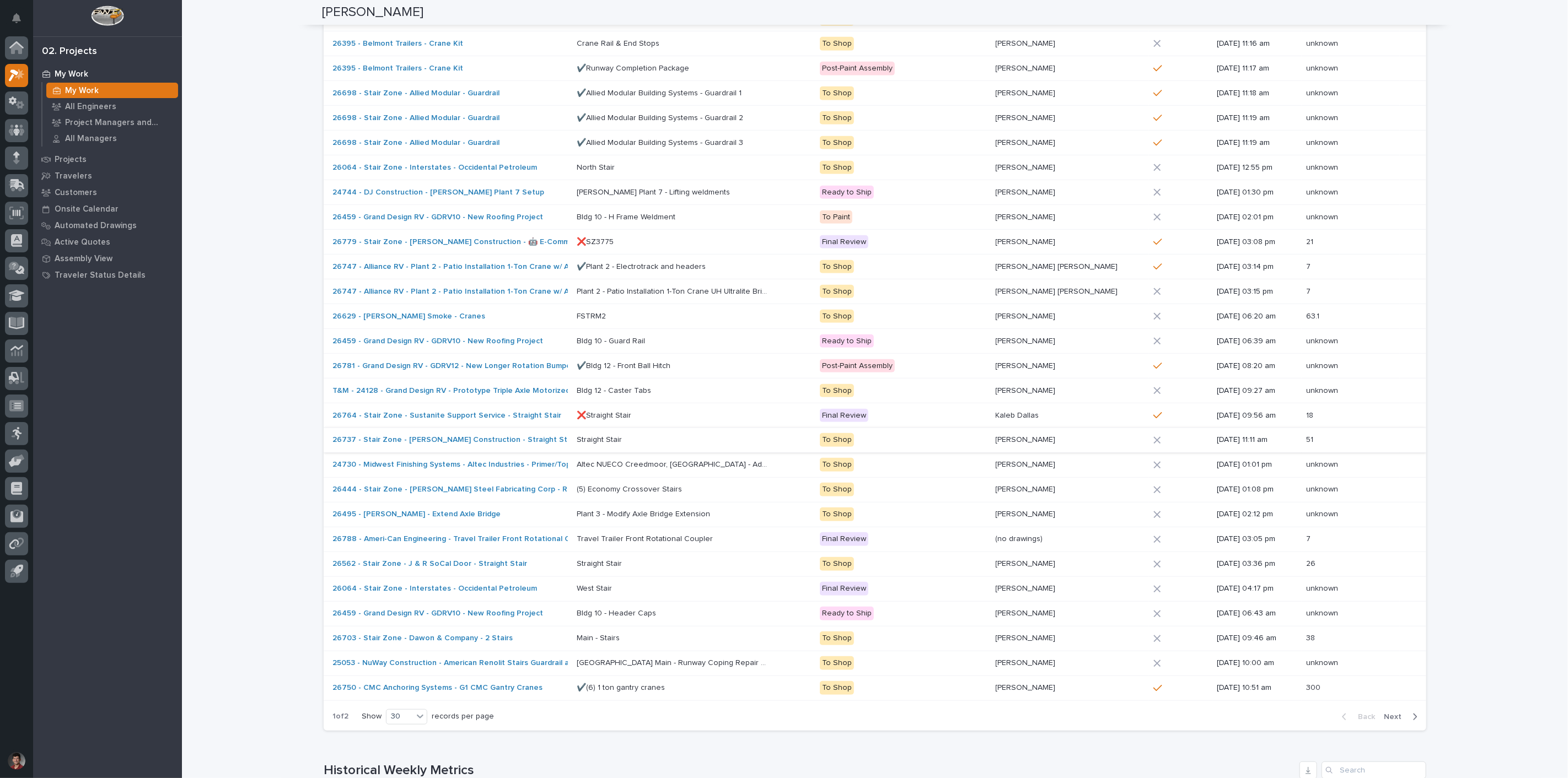
scroll to position [493, 0]
click at [1387, 711] on span "Next" at bounding box center [1396, 712] width 25 height 10
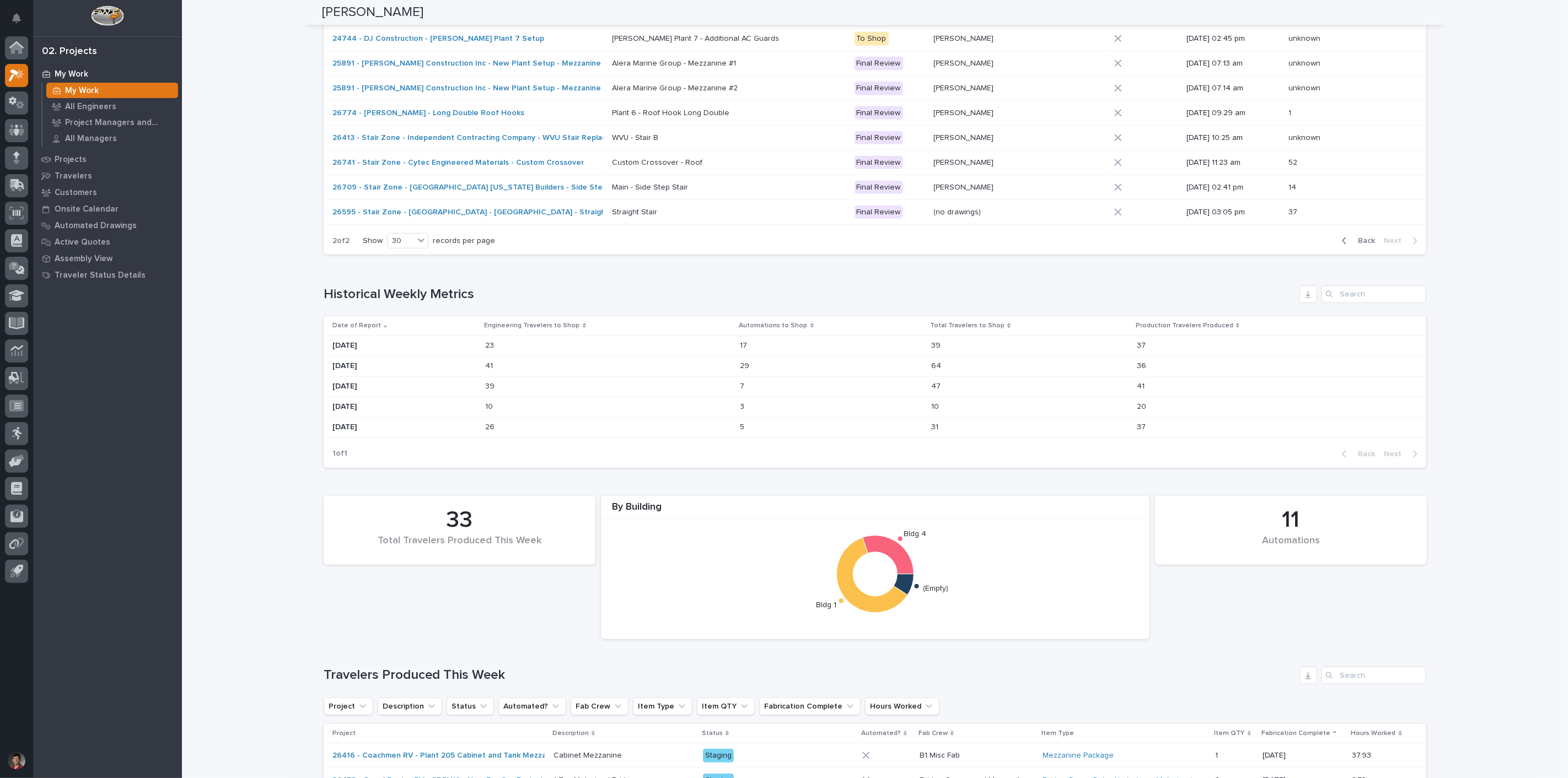
scroll to position [257, 0]
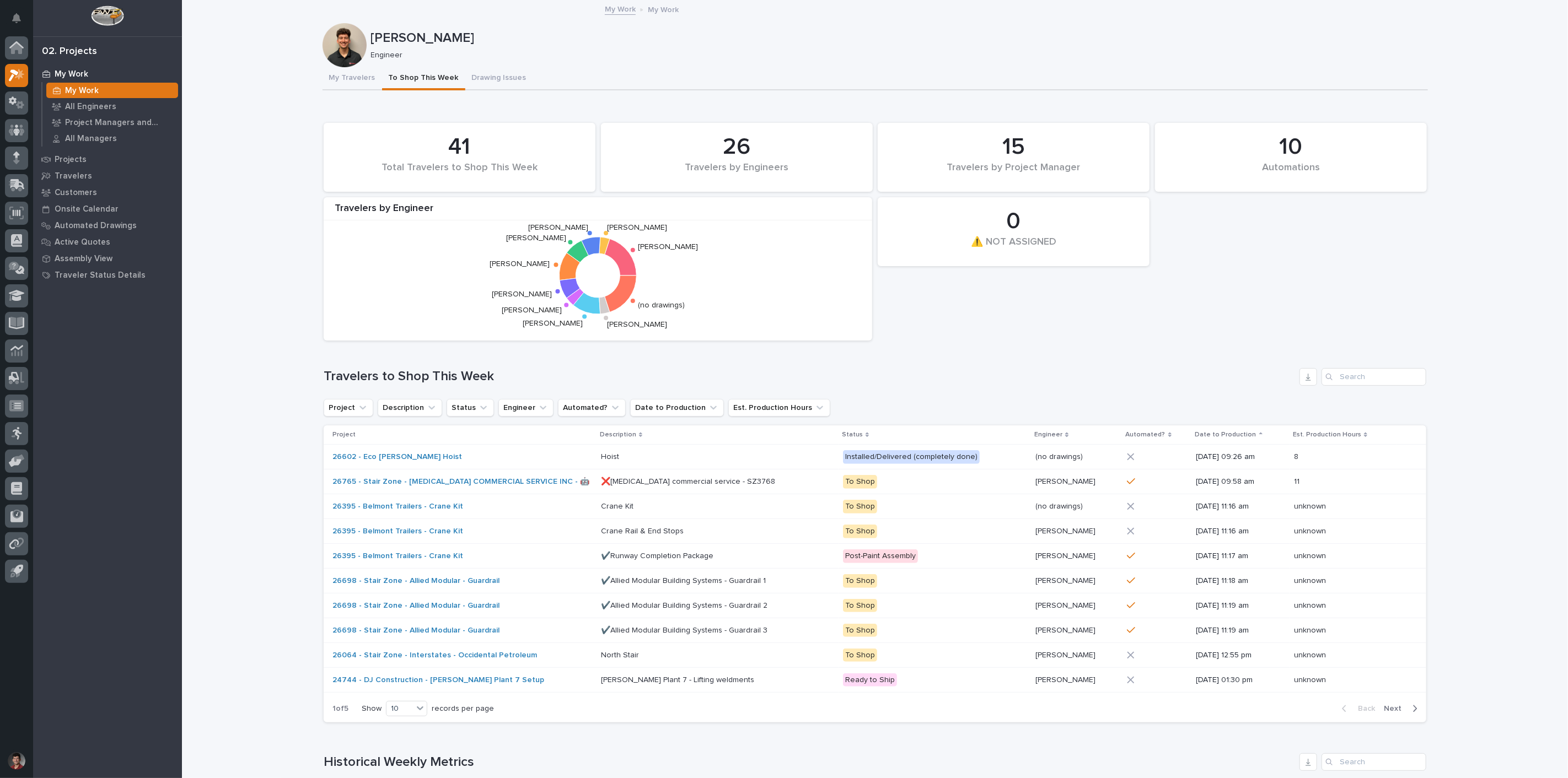
click at [1061, 309] on div "10 Automations 41 Total Travelers to Shop This Week 0 ⚠️ NOT ASSIGNED 26 Travel…" at bounding box center [874, 231] width 1113 height 229
click at [647, 67] on div "My Travelers To Shop This Week Drawing Issues" at bounding box center [875, 79] width 1106 height 23
